Goal: Share content: Distribute website content to other platforms or users

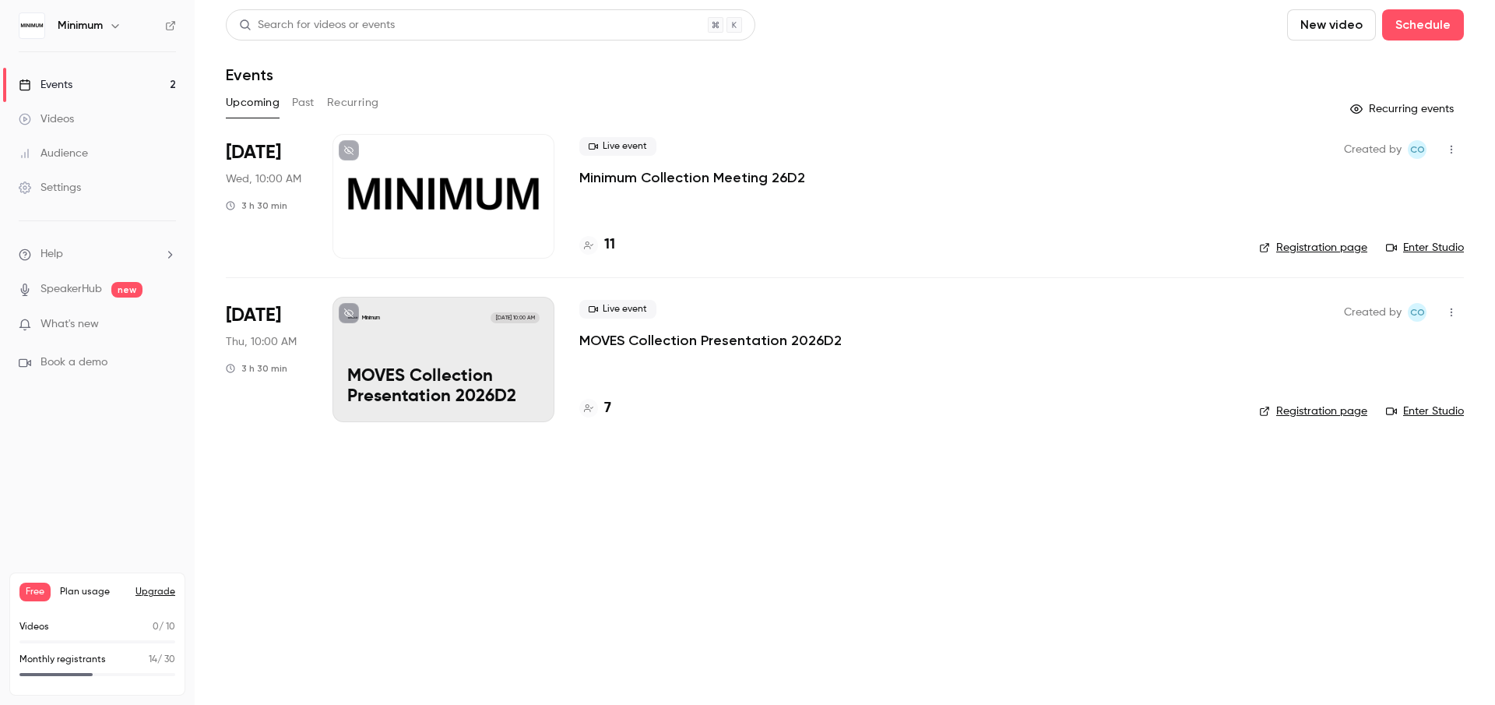
scroll to position [3, 0]
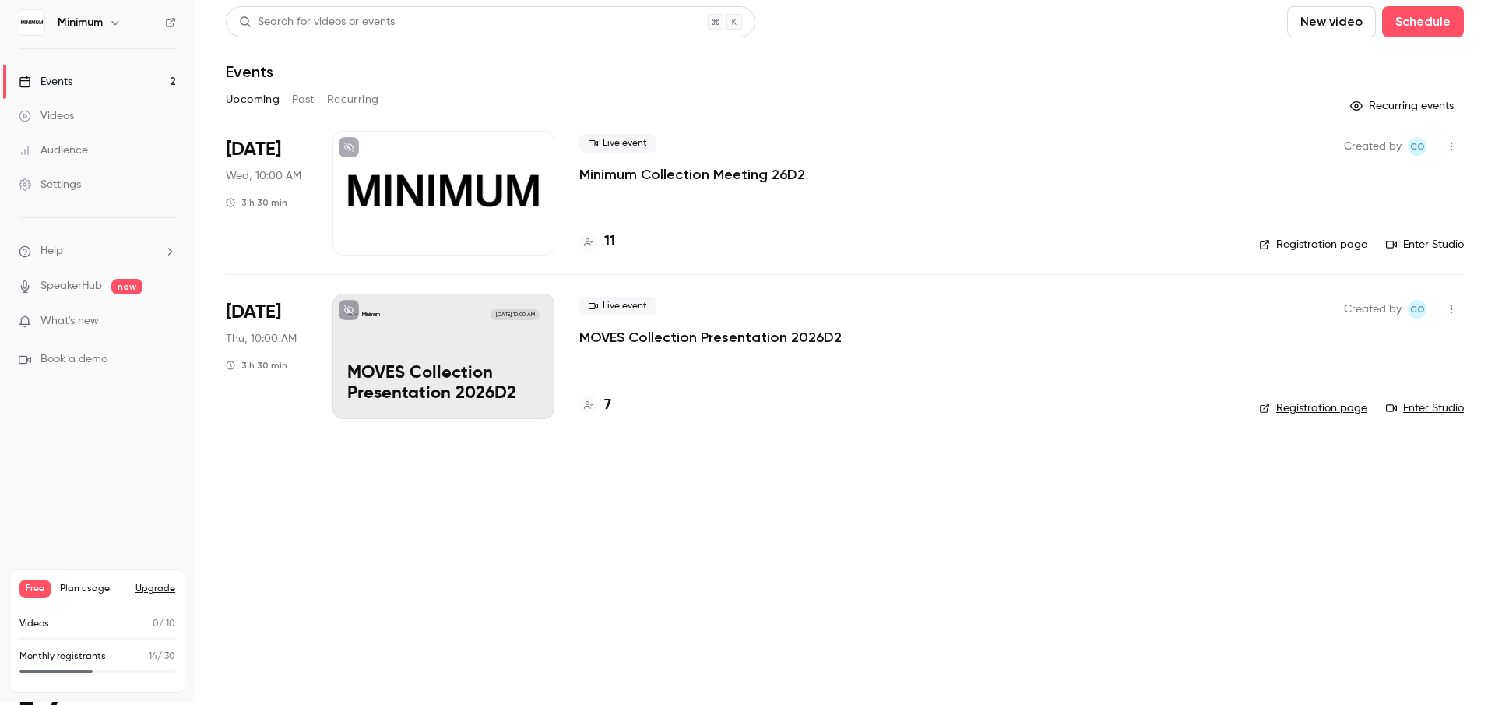
click at [436, 226] on div at bounding box center [443, 193] width 222 height 125
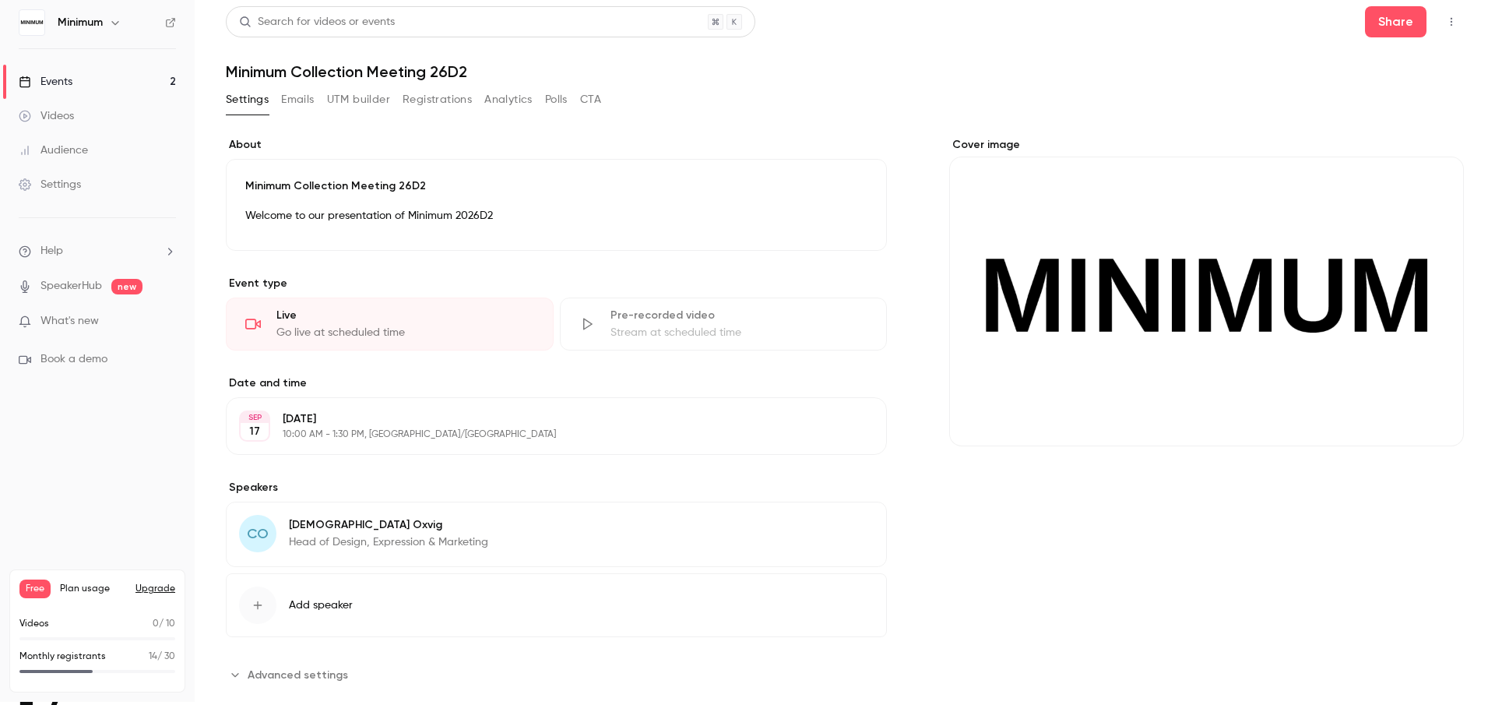
click at [441, 106] on button "Registrations" at bounding box center [437, 99] width 69 height 25
click at [58, 90] on link "Events 2" at bounding box center [97, 82] width 195 height 34
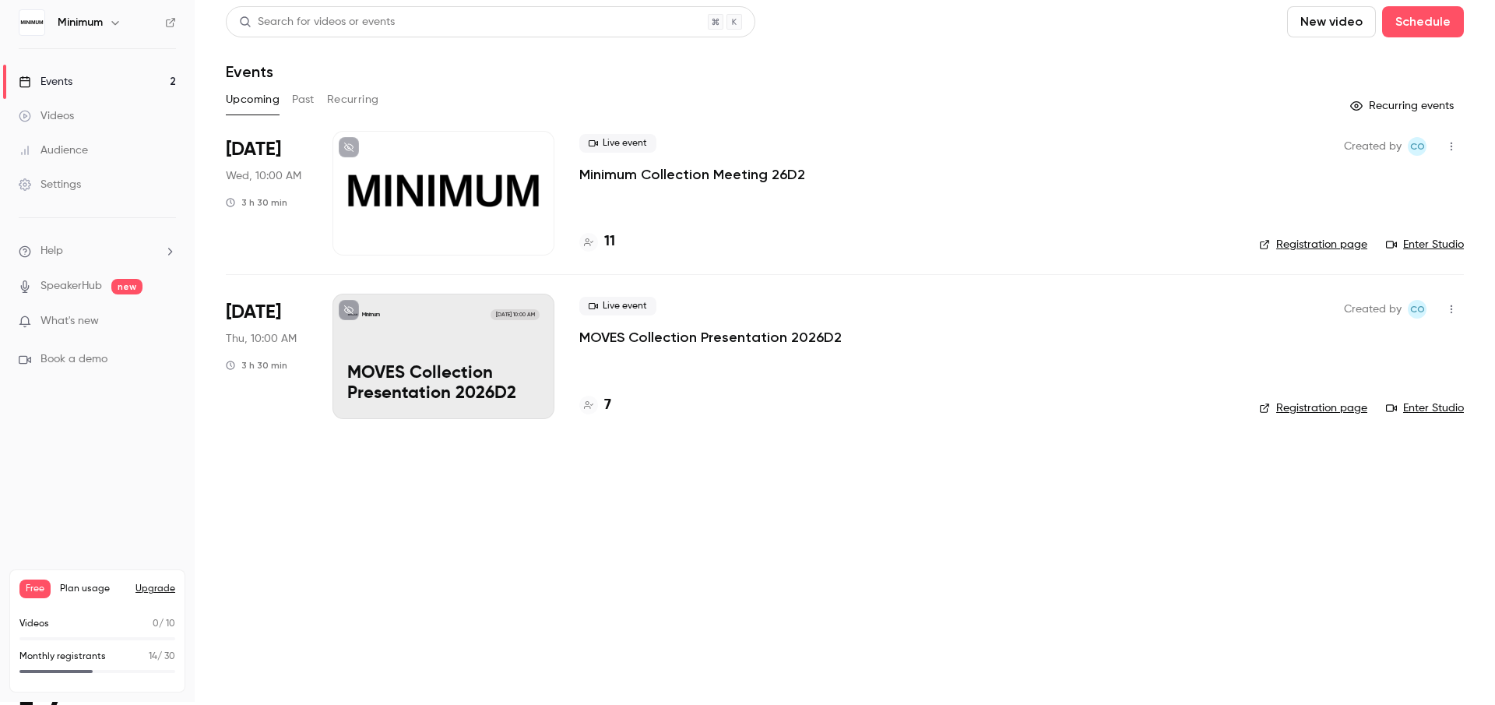
click at [429, 371] on p "MOVES Collection Presentation 2026D2" at bounding box center [443, 384] width 192 height 40
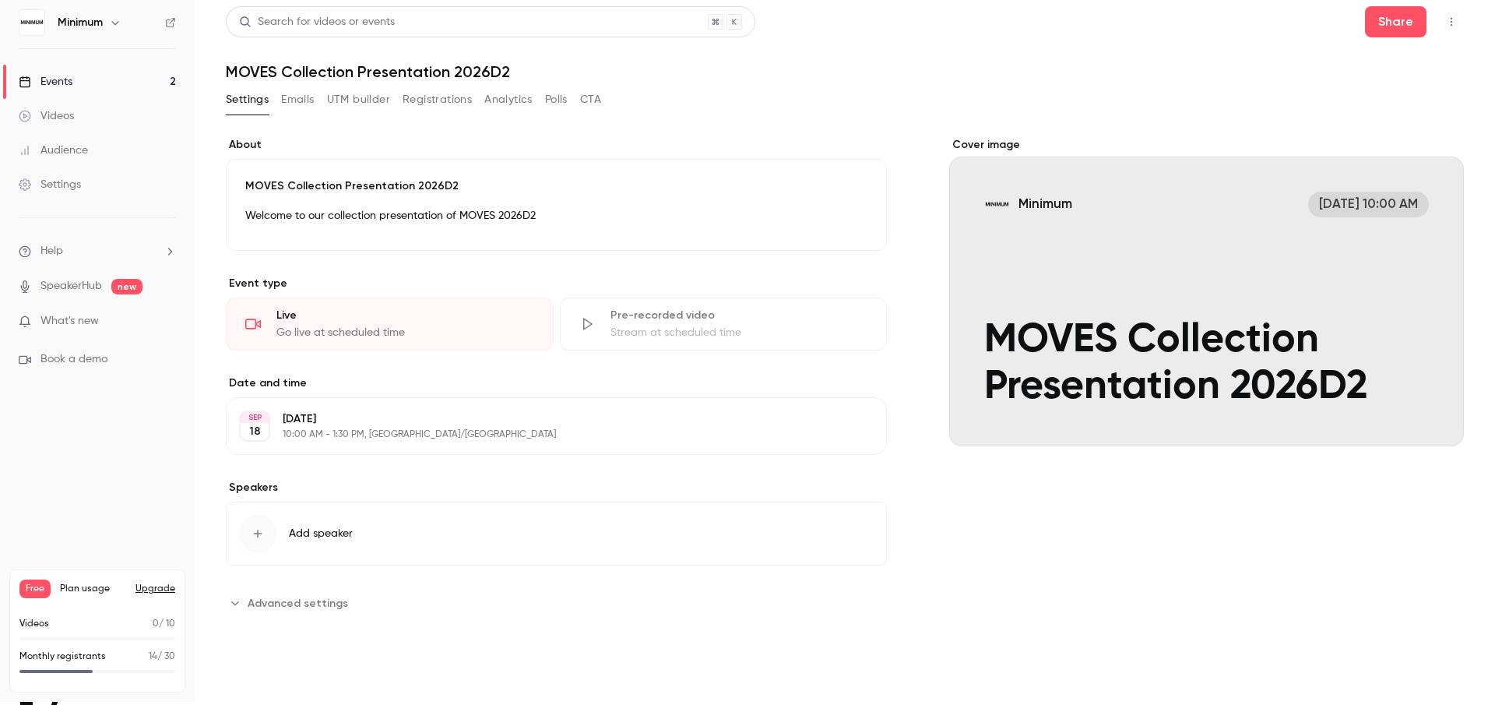
click at [437, 104] on button "Registrations" at bounding box center [437, 99] width 69 height 25
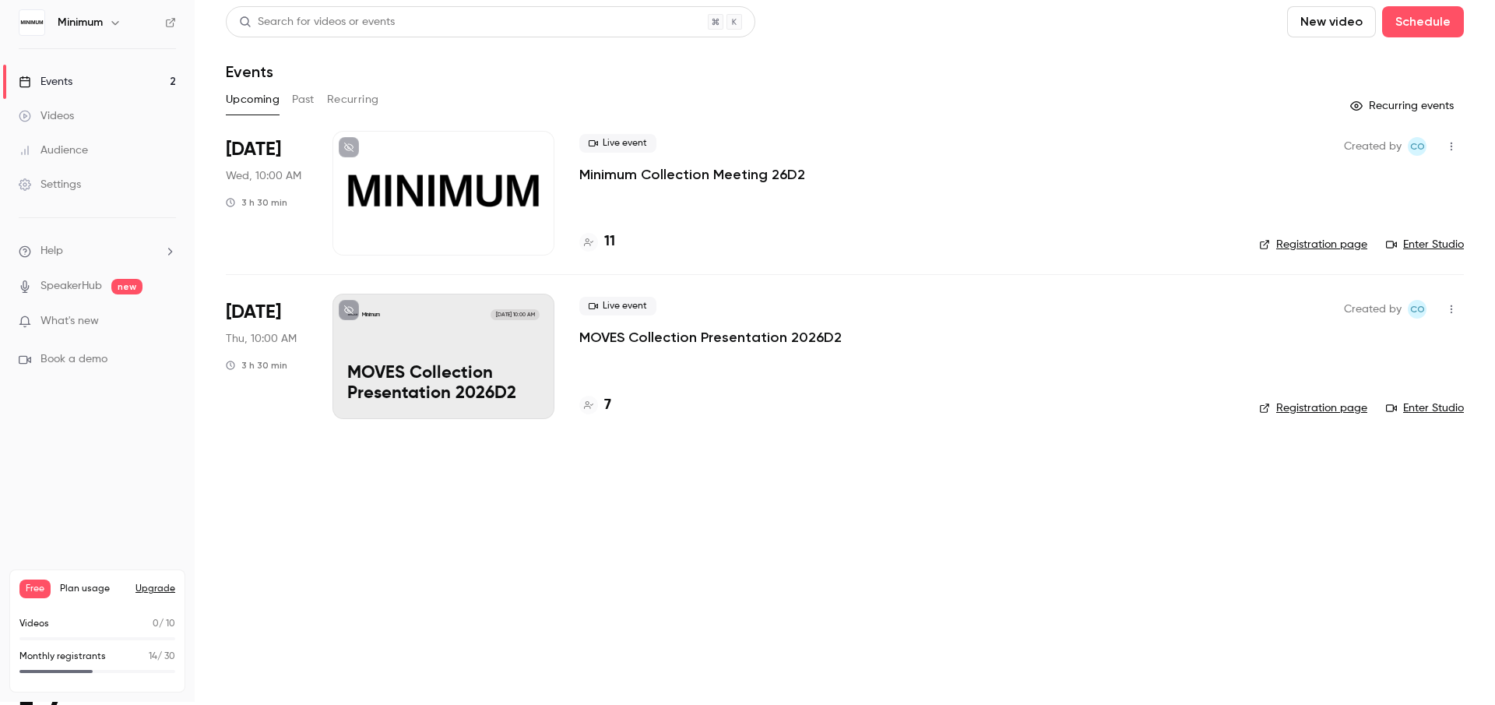
click at [459, 195] on div at bounding box center [443, 193] width 222 height 125
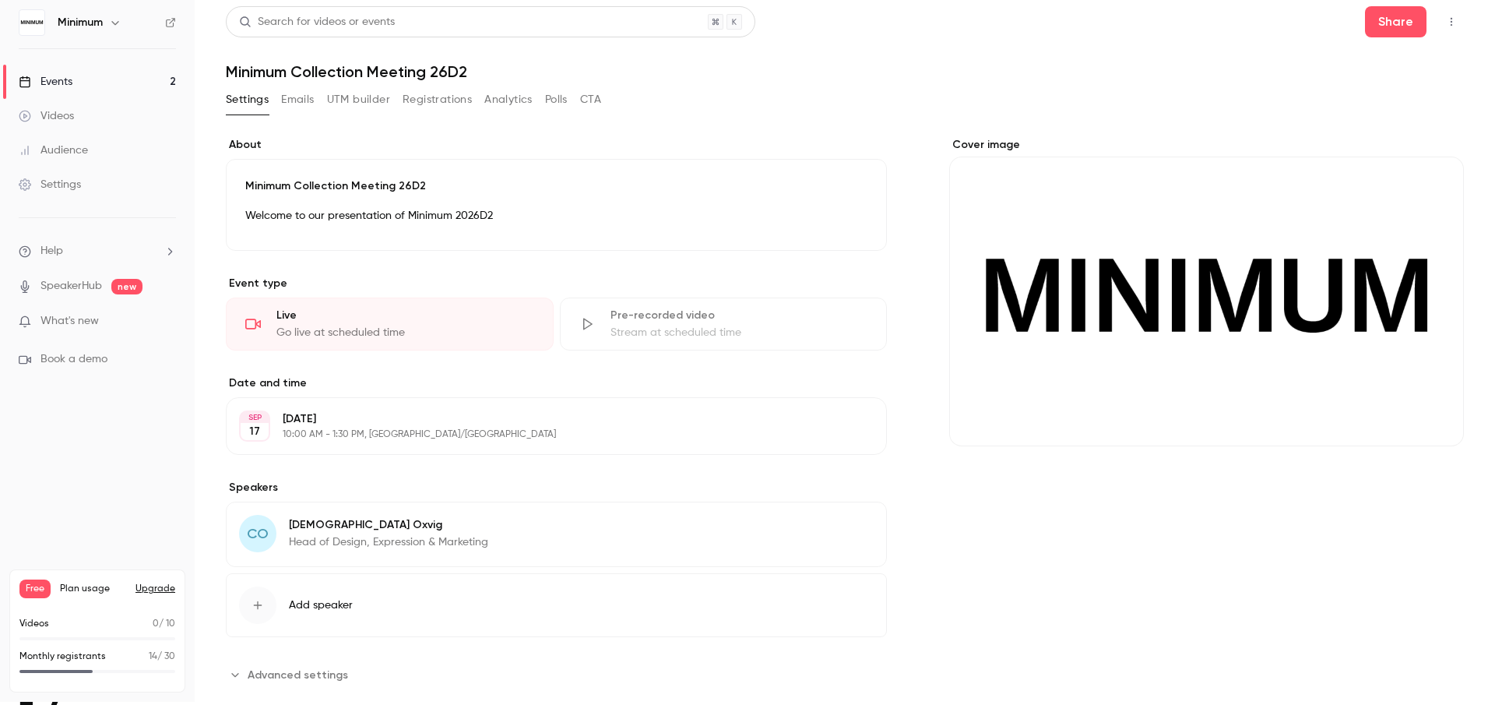
click at [440, 104] on button "Registrations" at bounding box center [437, 99] width 69 height 25
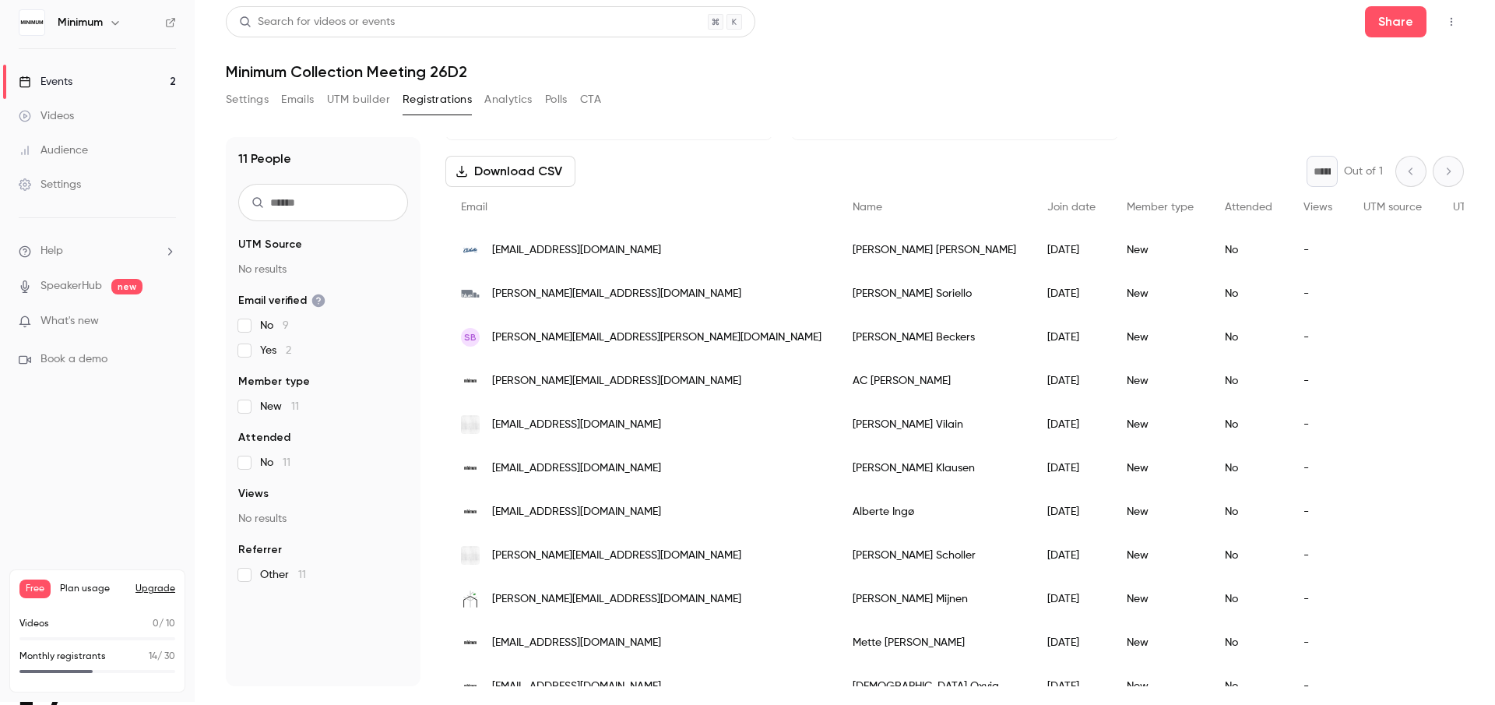
scroll to position [79, 0]
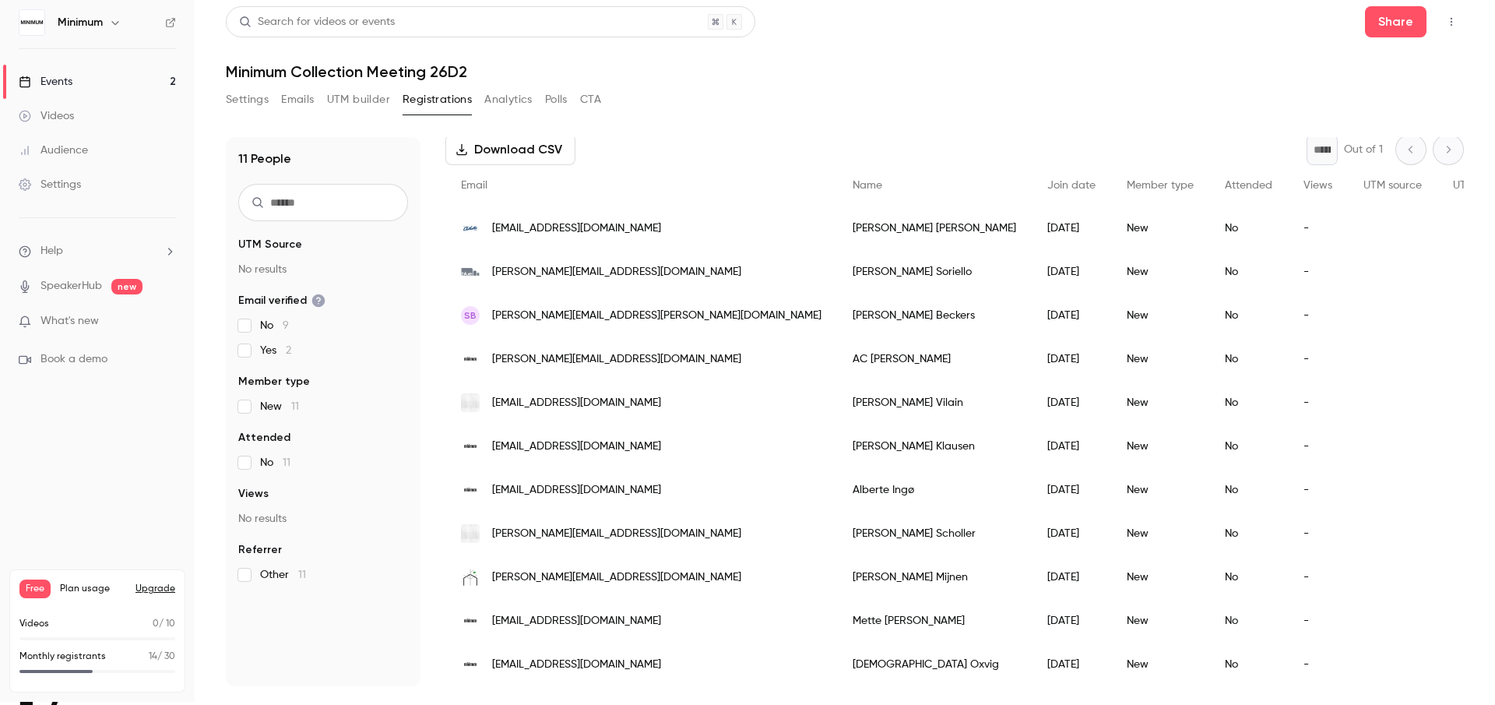
click at [90, 83] on link "Events 2" at bounding box center [97, 82] width 195 height 34
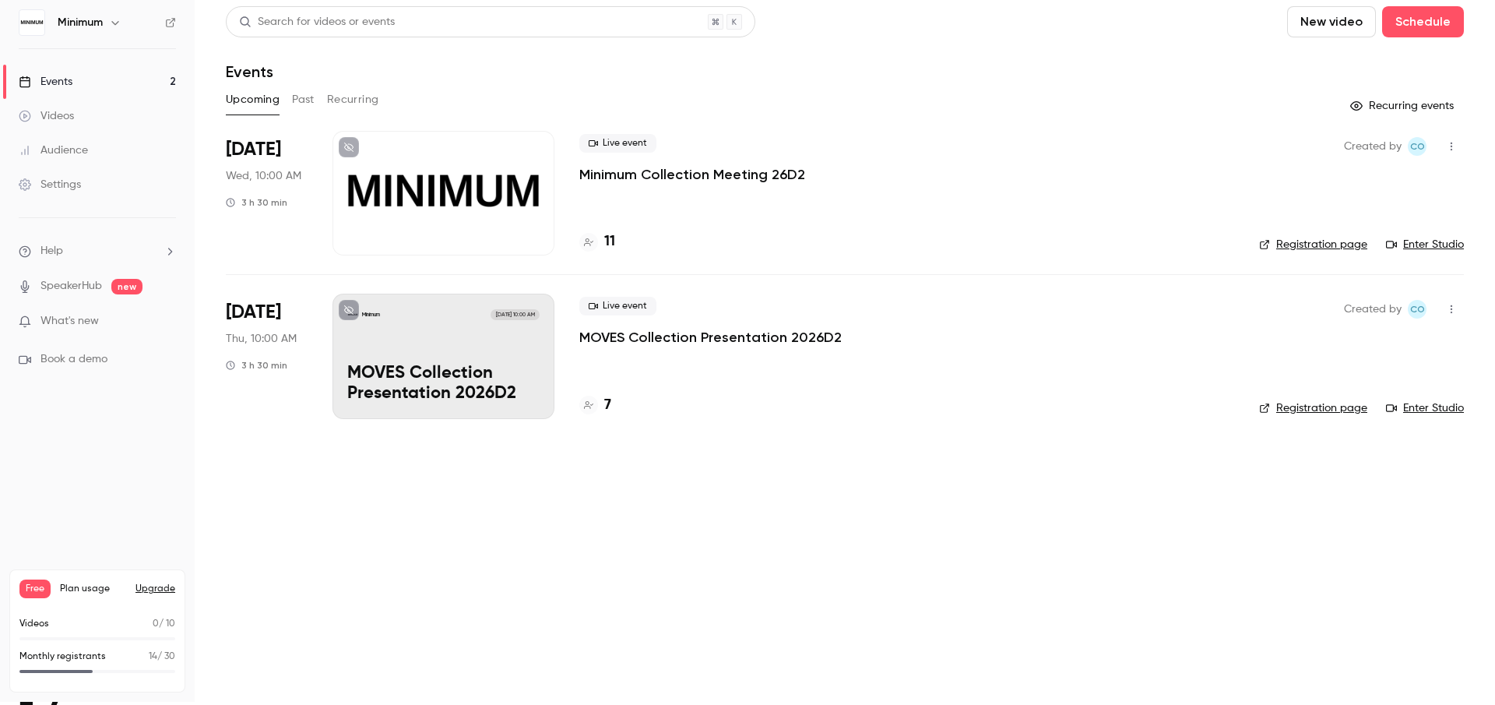
click at [1292, 246] on link "Registration page" at bounding box center [1313, 245] width 108 height 16
click at [462, 192] on div at bounding box center [443, 193] width 222 height 125
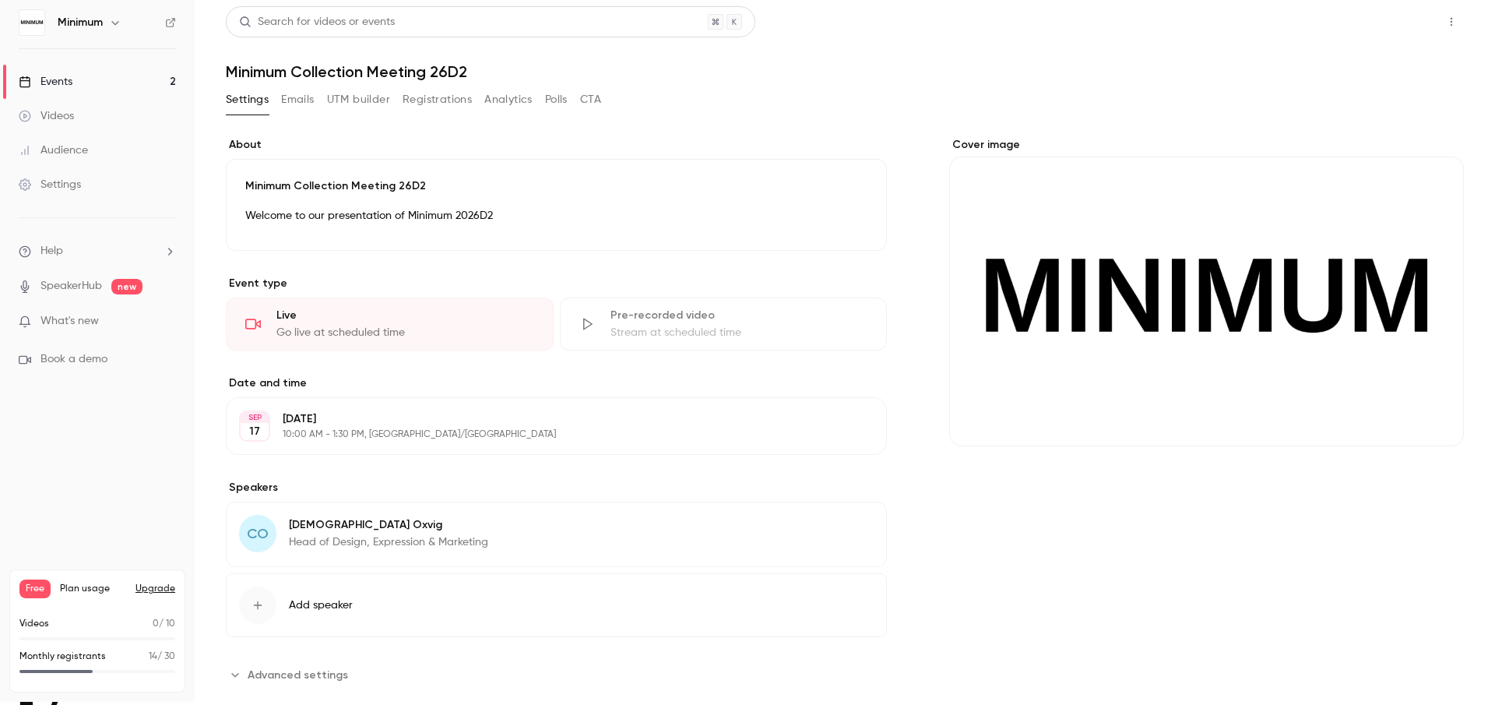
click at [1398, 26] on button "Share" at bounding box center [1396, 21] width 62 height 31
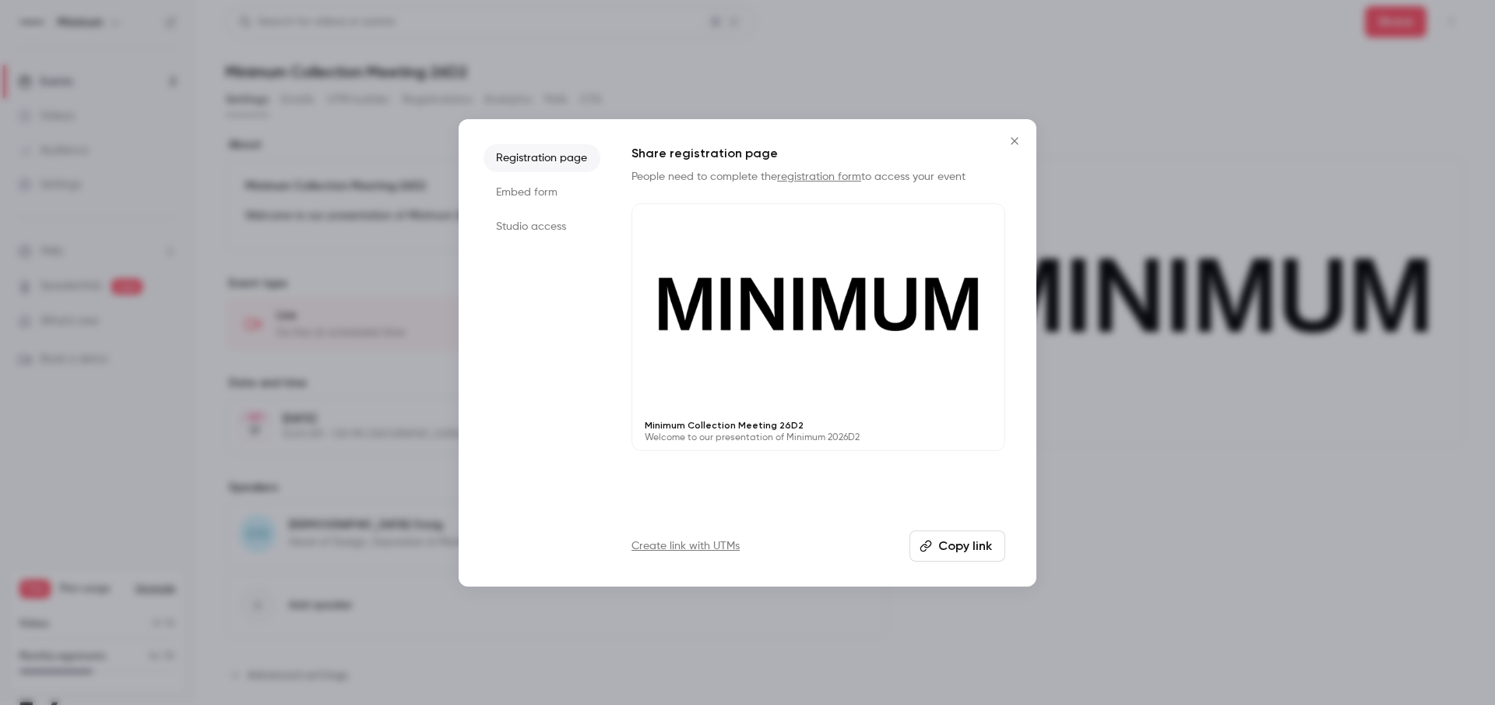
click at [945, 550] on button "Copy link" at bounding box center [957, 545] width 96 height 31
click at [1022, 138] on icon "Close" at bounding box center [1014, 141] width 19 height 12
